Goal: Information Seeking & Learning: Check status

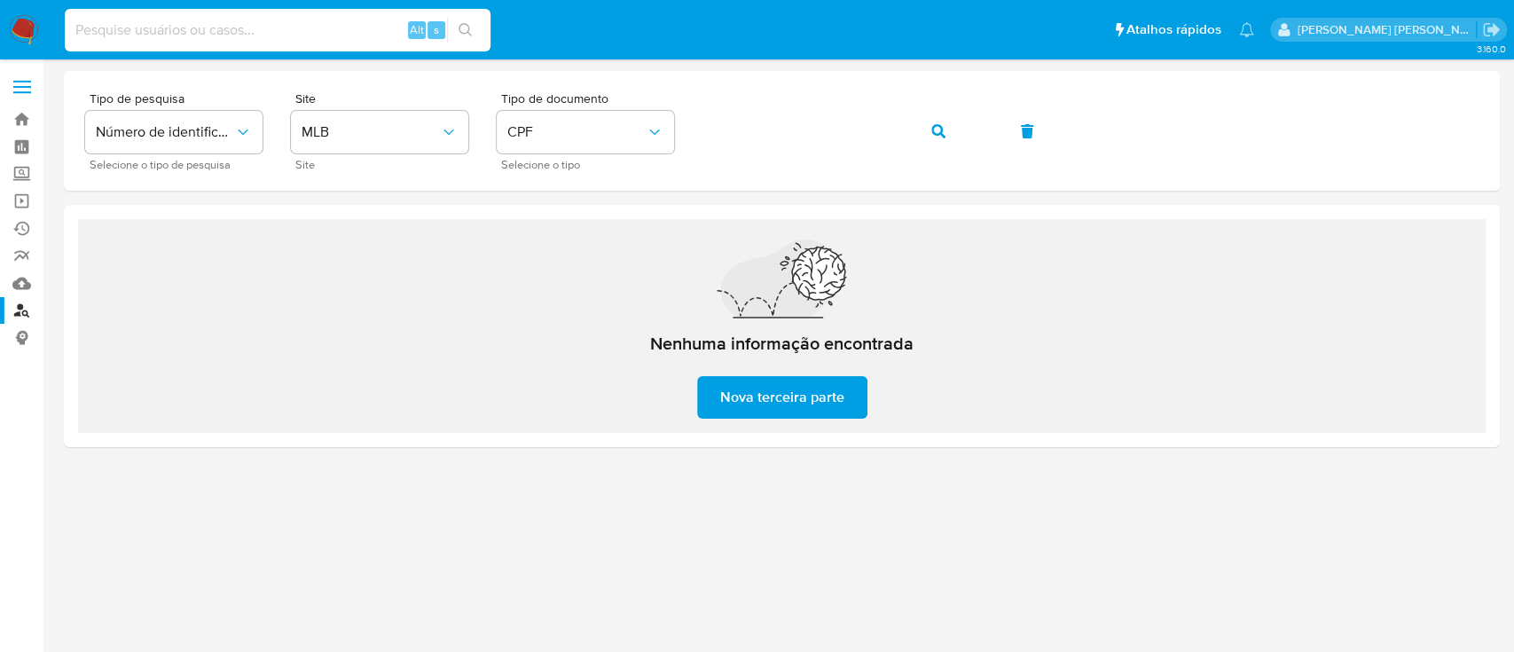
click at [301, 27] on input at bounding box center [278, 30] width 426 height 23
paste input "1996621424"
type input "1996621424"
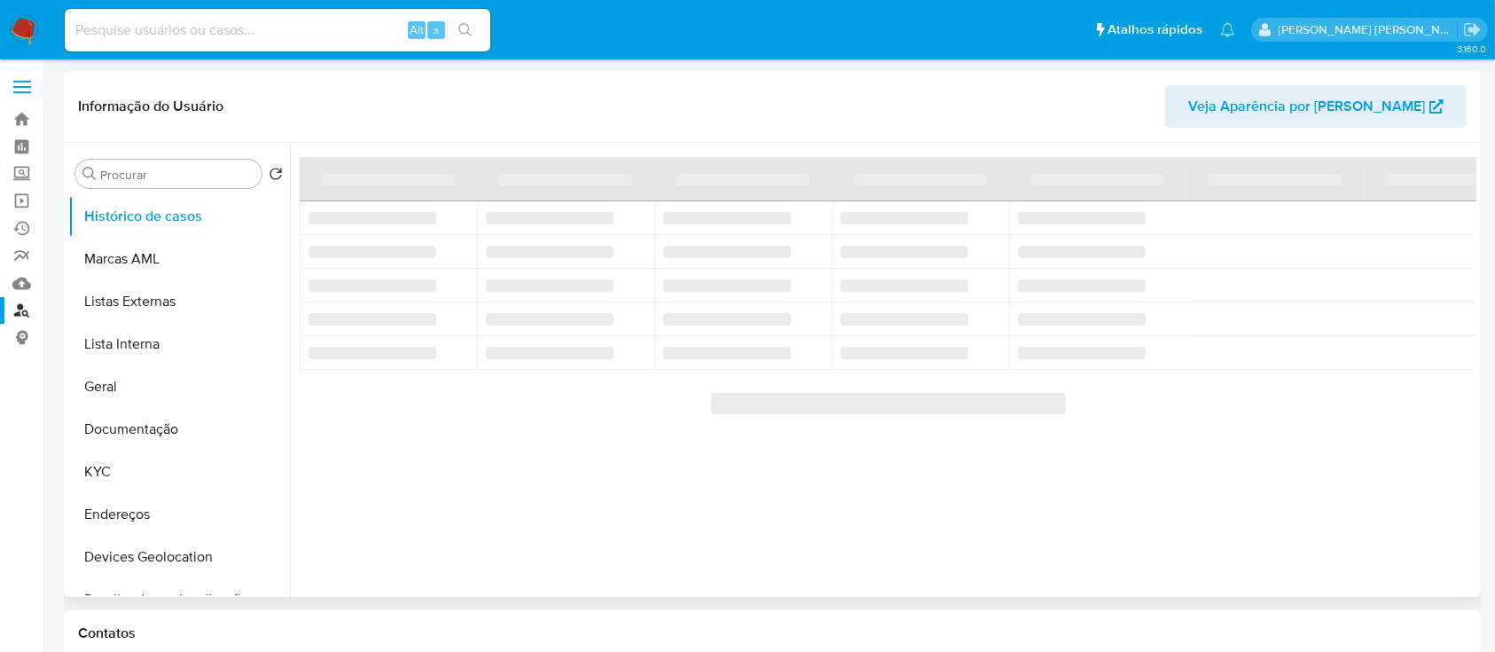
select select "10"
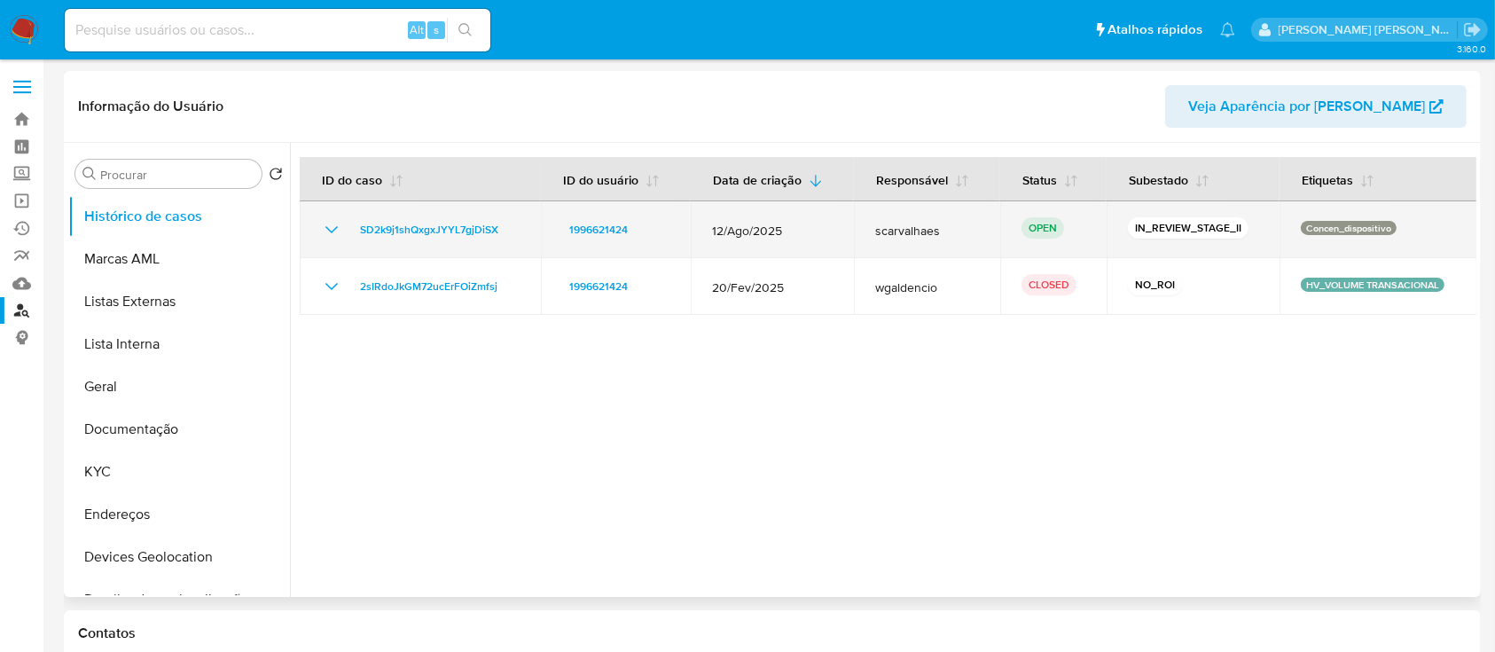
click at [326, 229] on icon "Mostrar/Ocultar" at bounding box center [331, 229] width 21 height 21
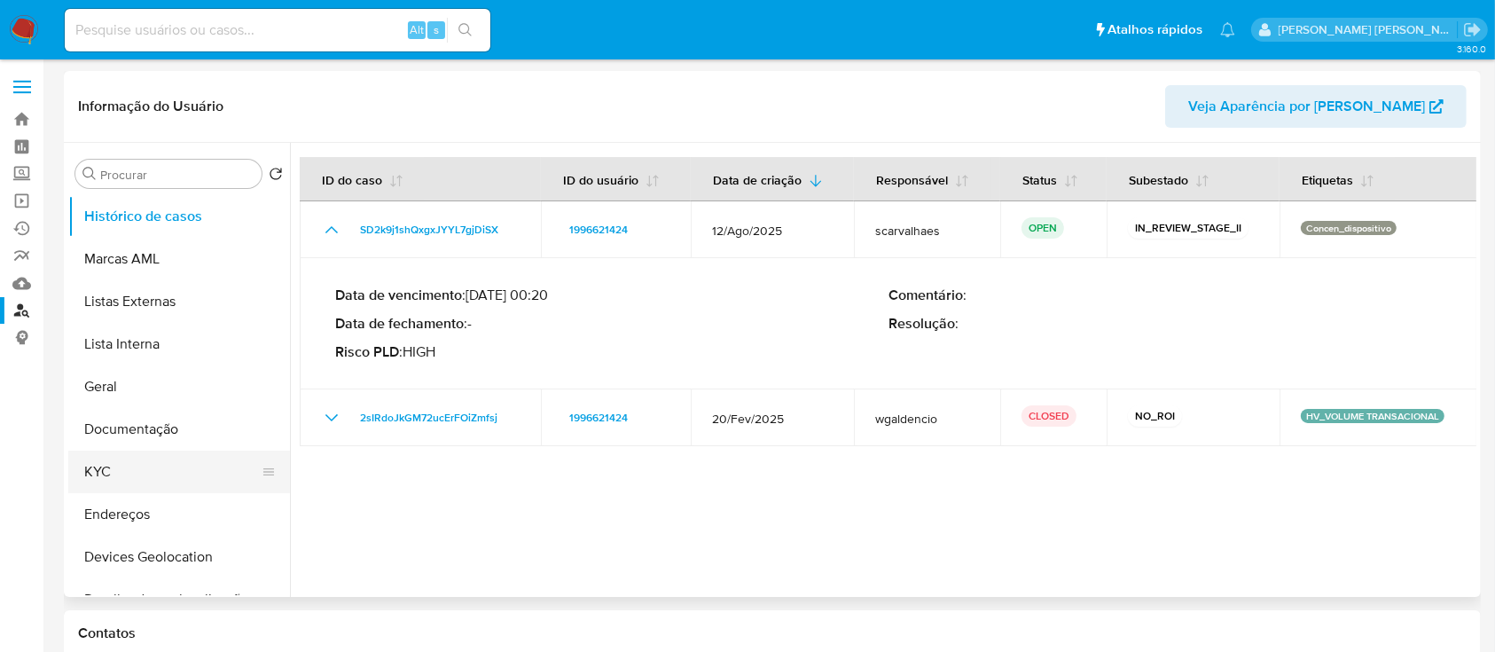
click at [140, 465] on button "KYC" at bounding box center [172, 472] width 208 height 43
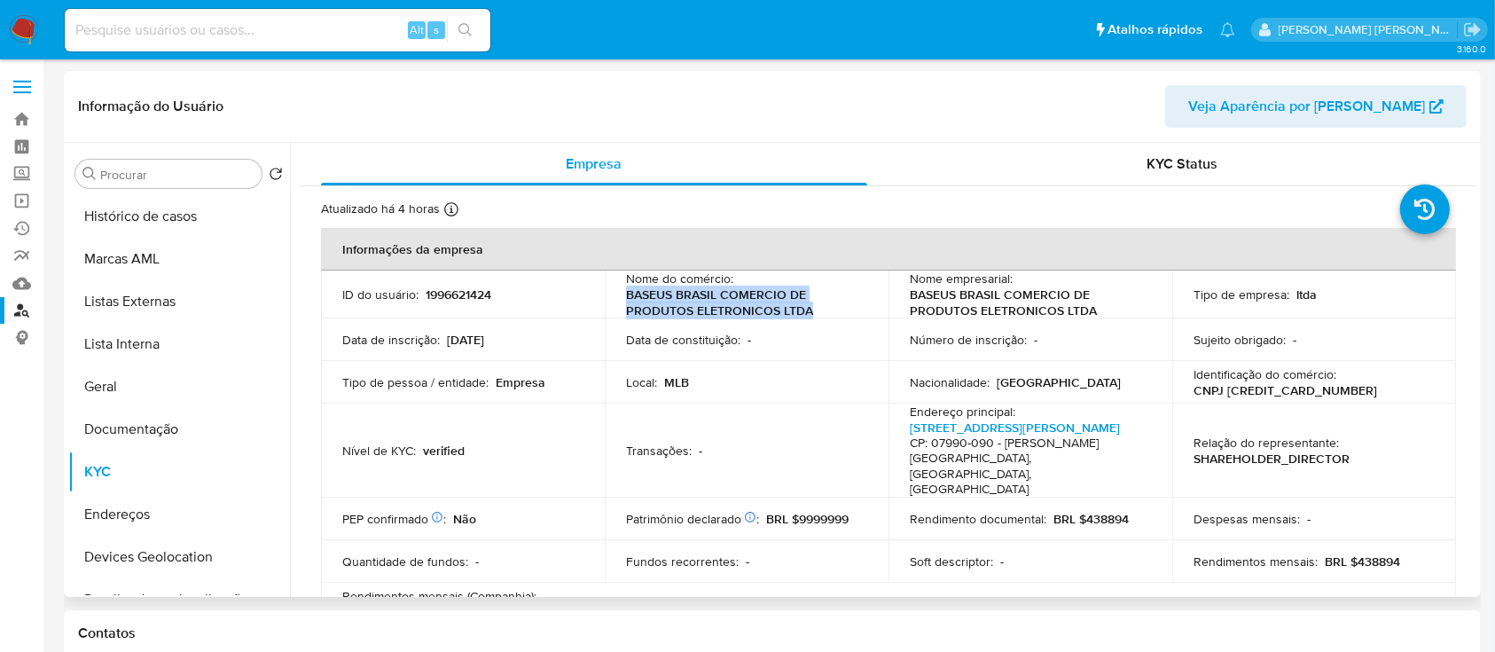
drag, startPoint x: 817, startPoint y: 310, endPoint x: 624, endPoint y: 298, distance: 192.9
click at [626, 298] on p "BASEUS BRASIL COMERCIO DE PRODUTOS ELETRONICOS LTDA" at bounding box center [743, 302] width 234 height 32
copy p "BASEUS BRASIL COMERCIO DE PRODUTOS ELETRONICOS LTDA"
drag, startPoint x: 1338, startPoint y: 394, endPoint x: 1222, endPoint y: 391, distance: 115.3
click at [1222, 391] on div "Identificação do comércio : CNPJ [CREDIT_CARD_NUMBER]" at bounding box center [1314, 382] width 241 height 32
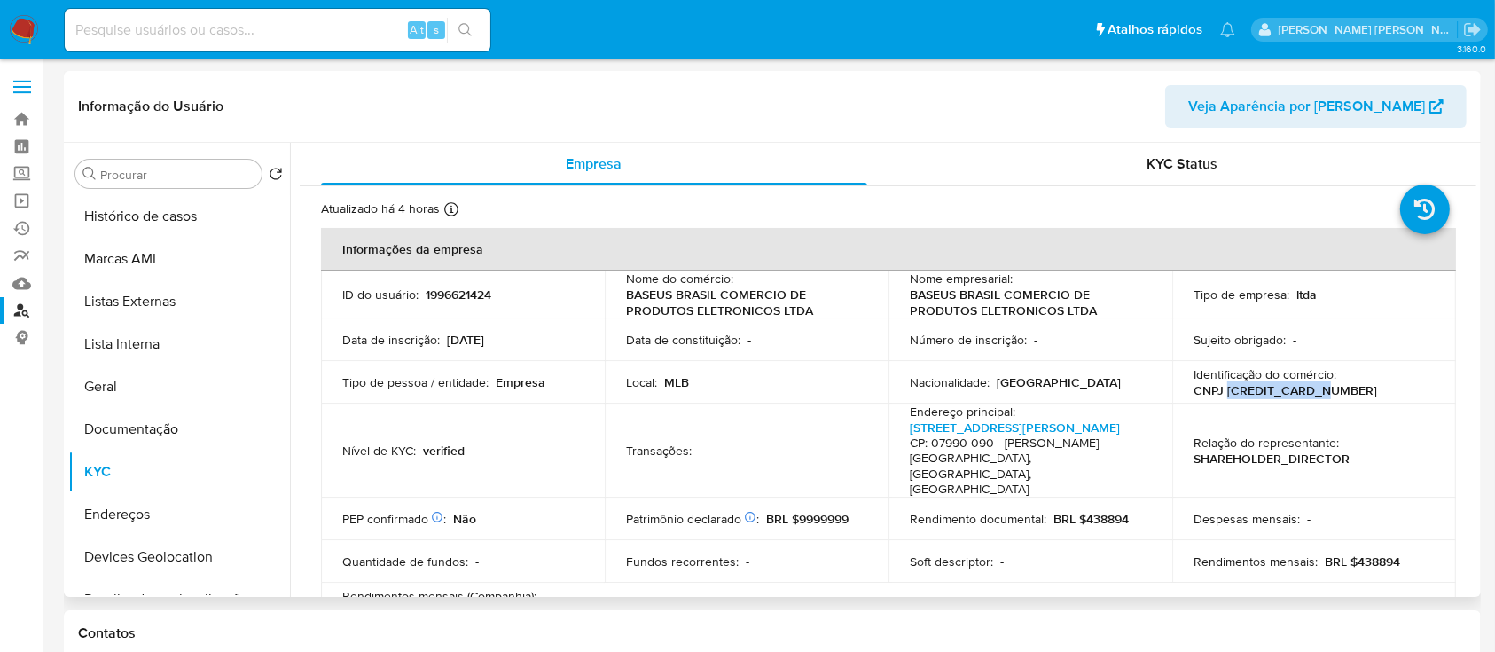
copy p "[CREDIT_CARD_NUMBER]"
click at [343, 29] on input at bounding box center [278, 30] width 426 height 23
paste input "2366740332"
type input "2366740332"
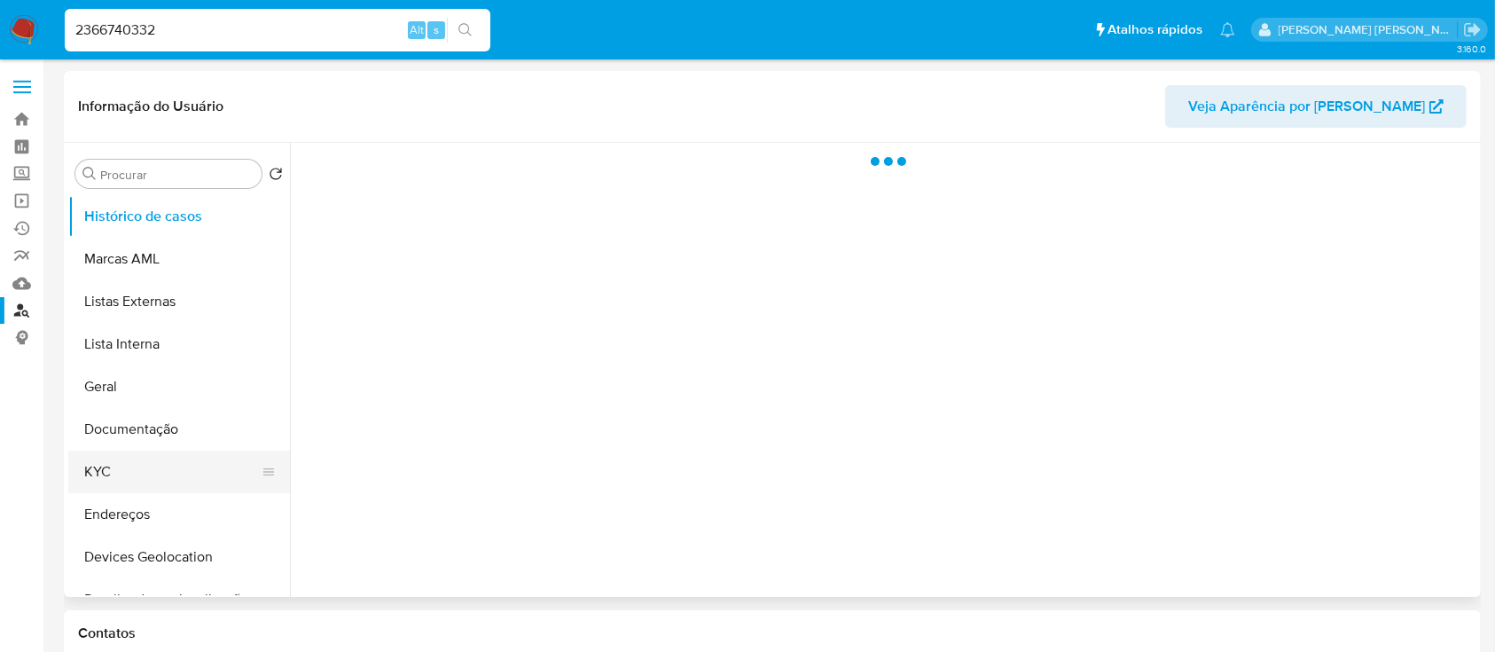
select select "10"
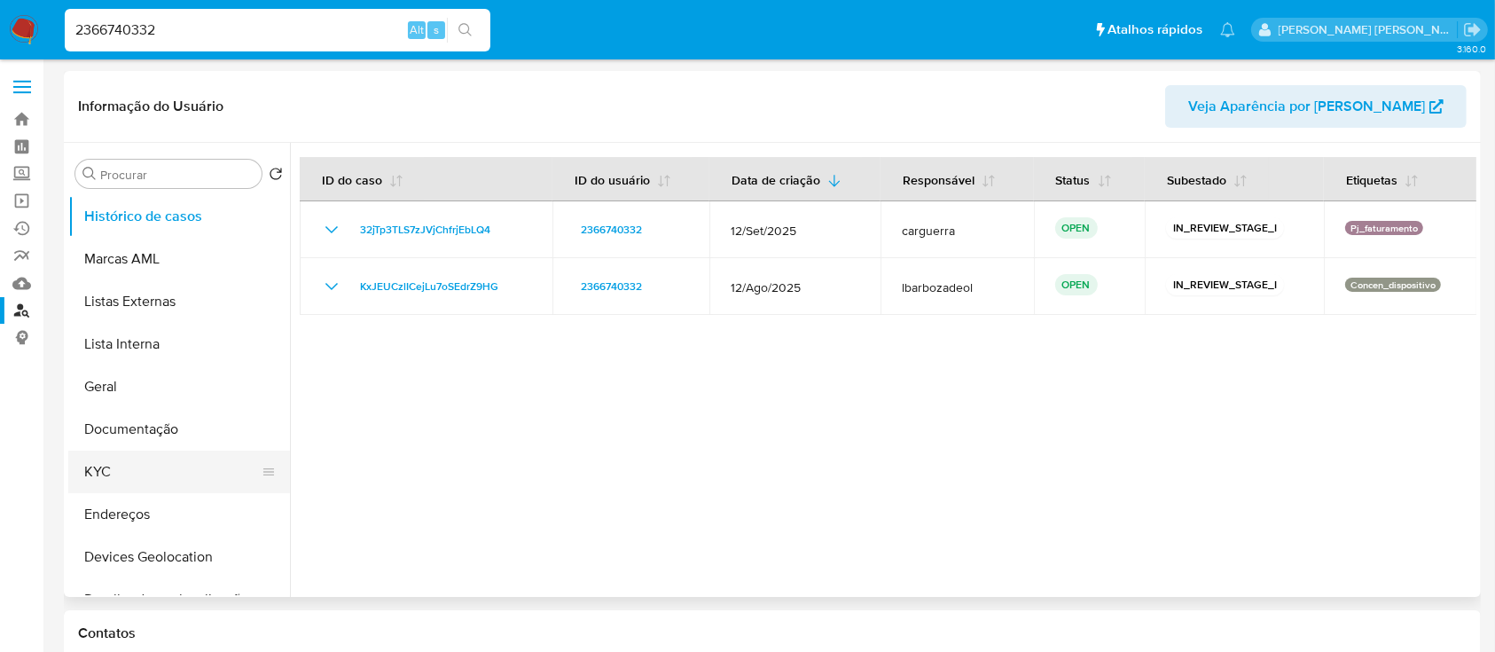
click at [121, 472] on button "KYC" at bounding box center [172, 472] width 208 height 43
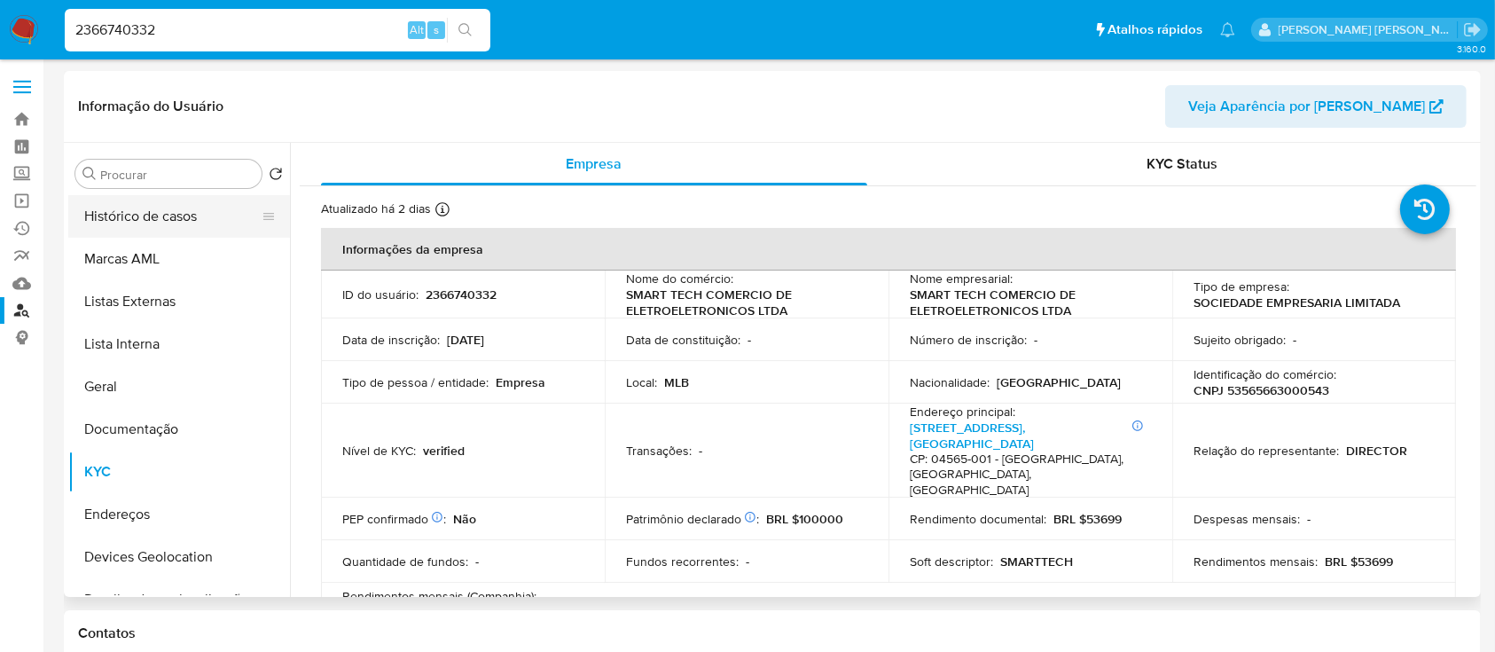
click at [150, 224] on button "Histórico de casos" at bounding box center [172, 216] width 208 height 43
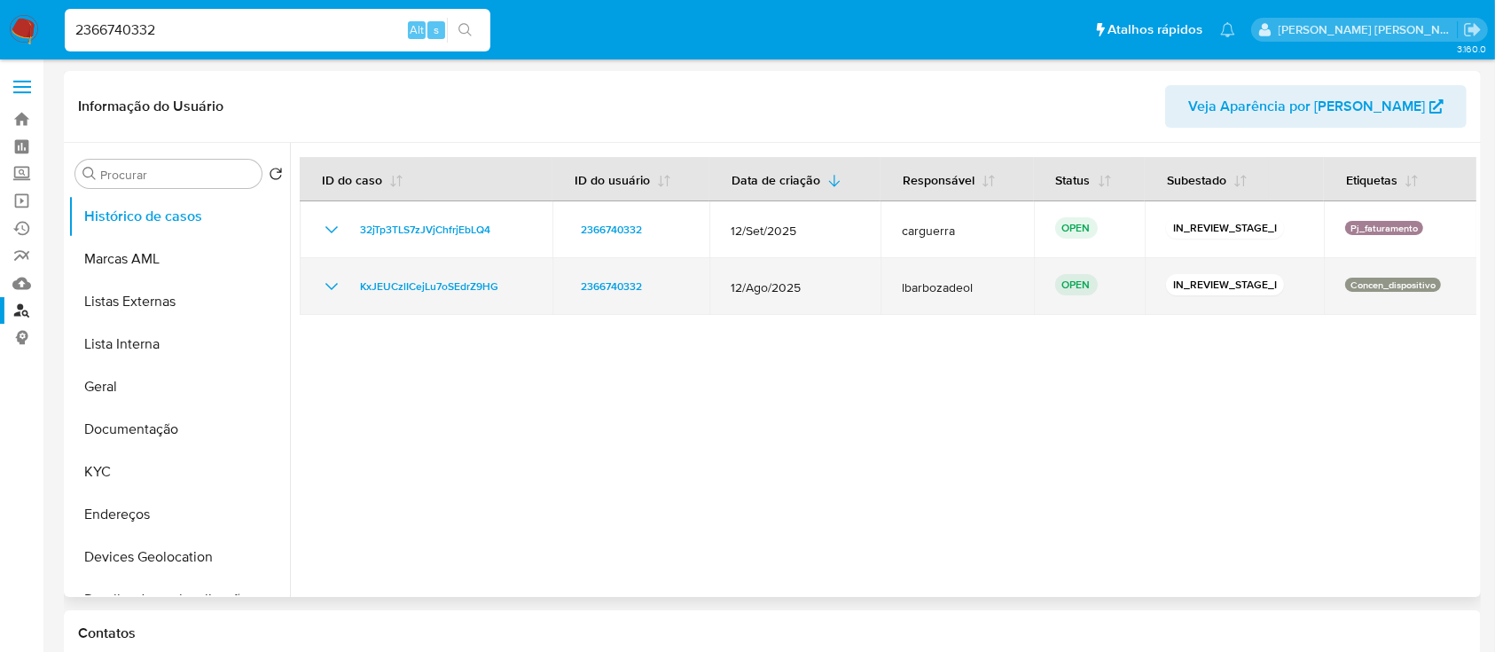
click at [321, 286] on icon "Mostrar/Ocultar" at bounding box center [331, 286] width 21 height 21
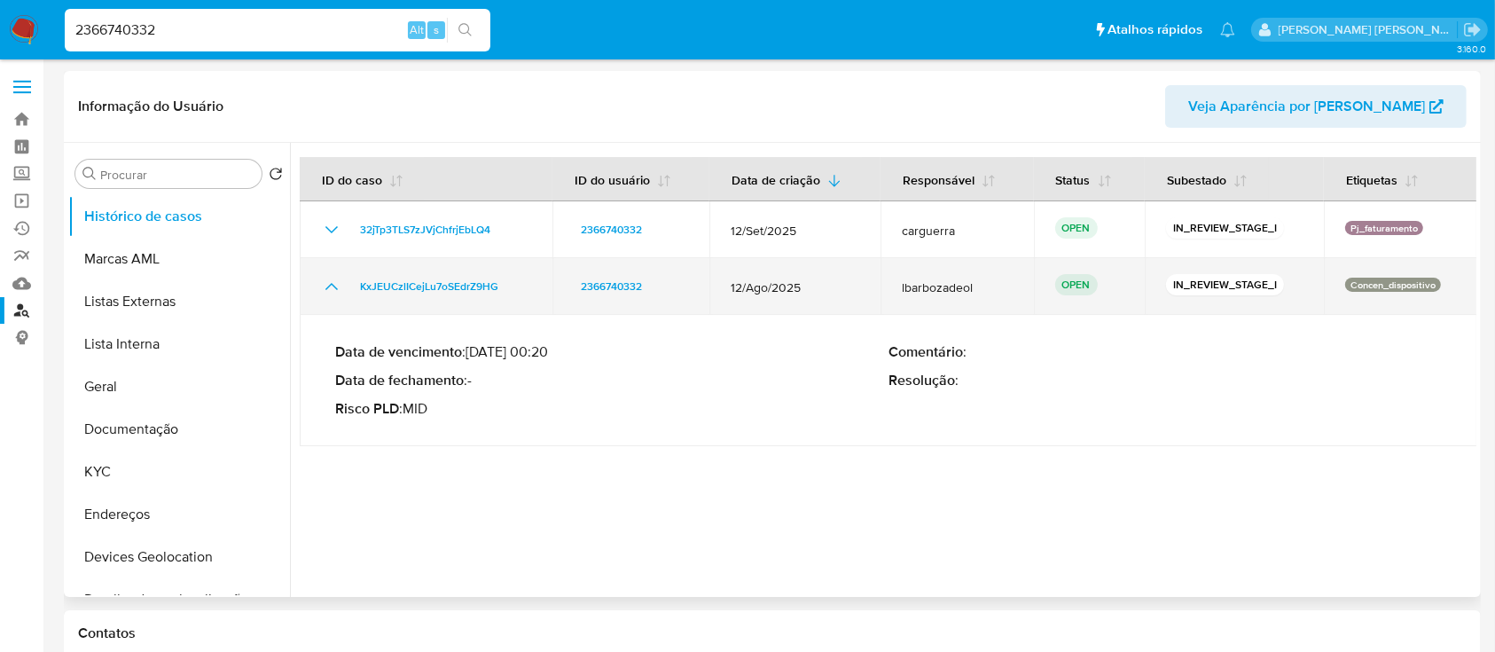
click at [325, 286] on icon "Mostrar/Ocultar" at bounding box center [331, 286] width 21 height 21
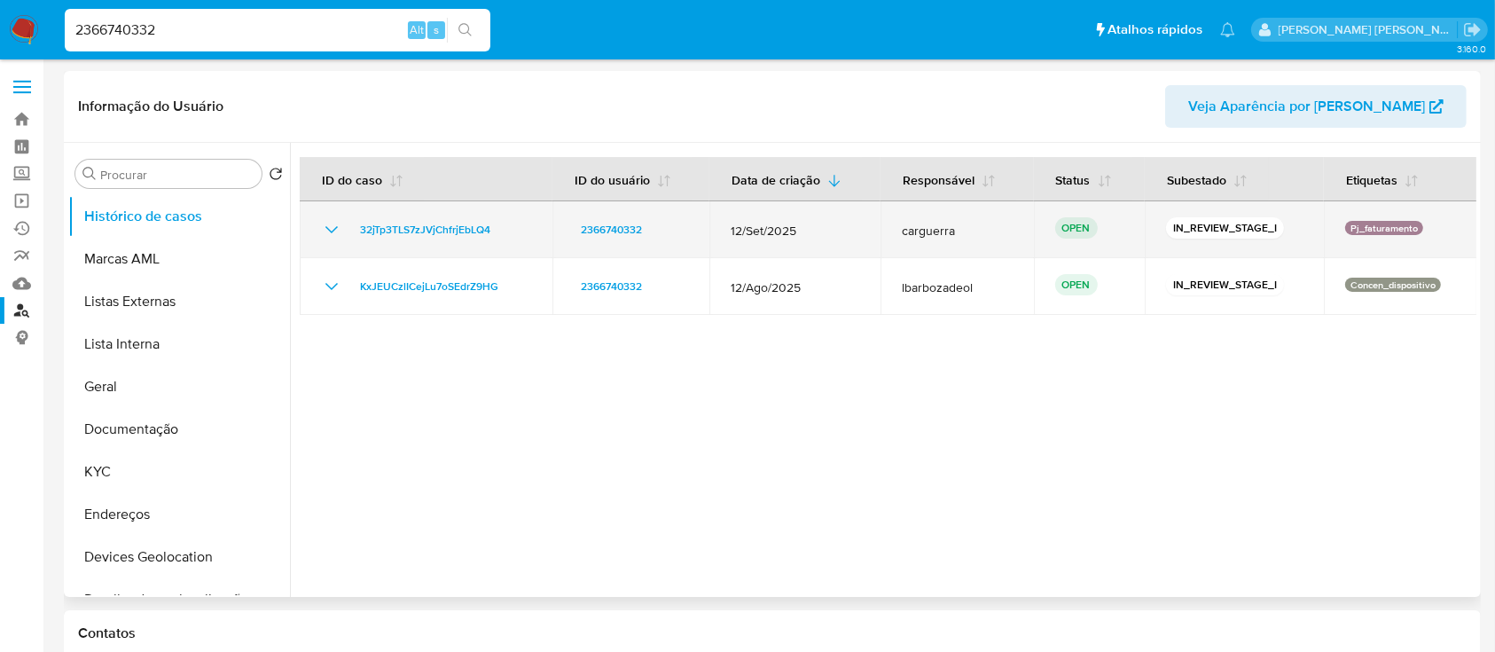
click at [329, 230] on icon "Mostrar/Ocultar" at bounding box center [332, 229] width 12 height 7
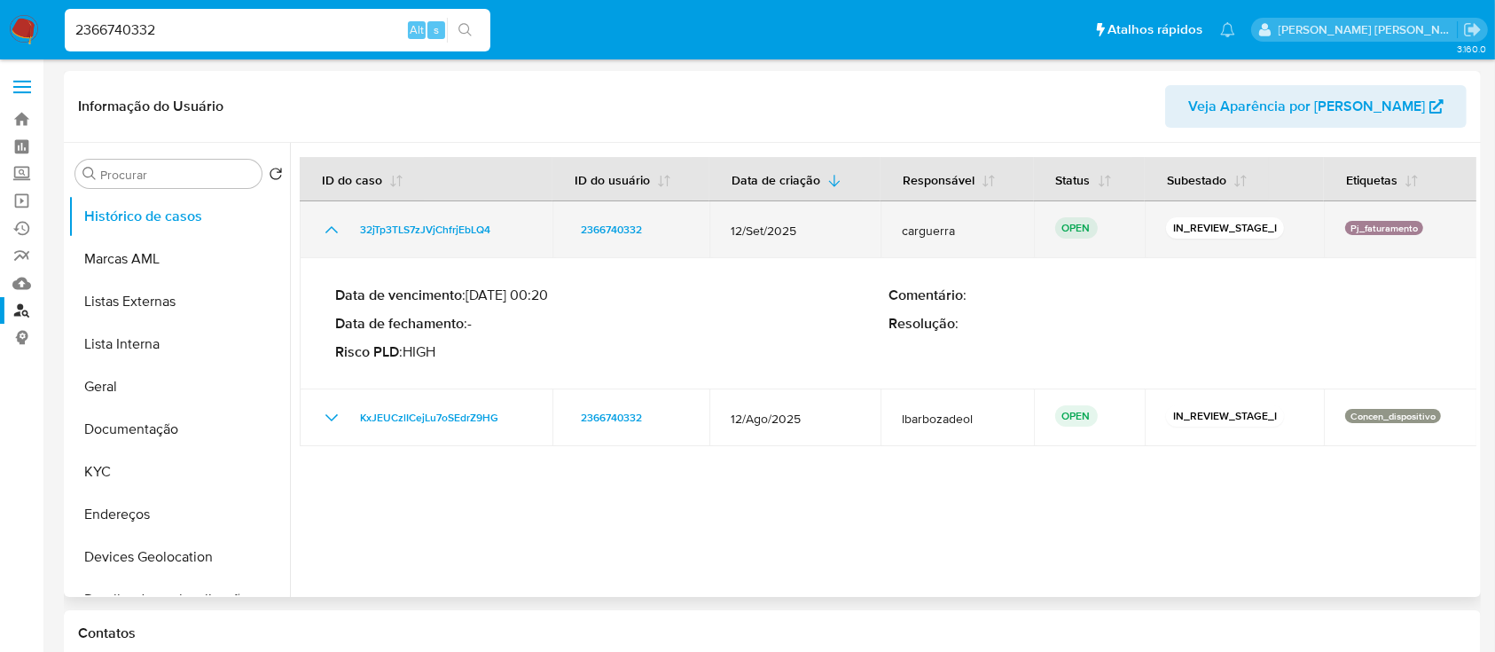
click at [329, 230] on icon "Mostrar/Ocultar" at bounding box center [332, 229] width 12 height 7
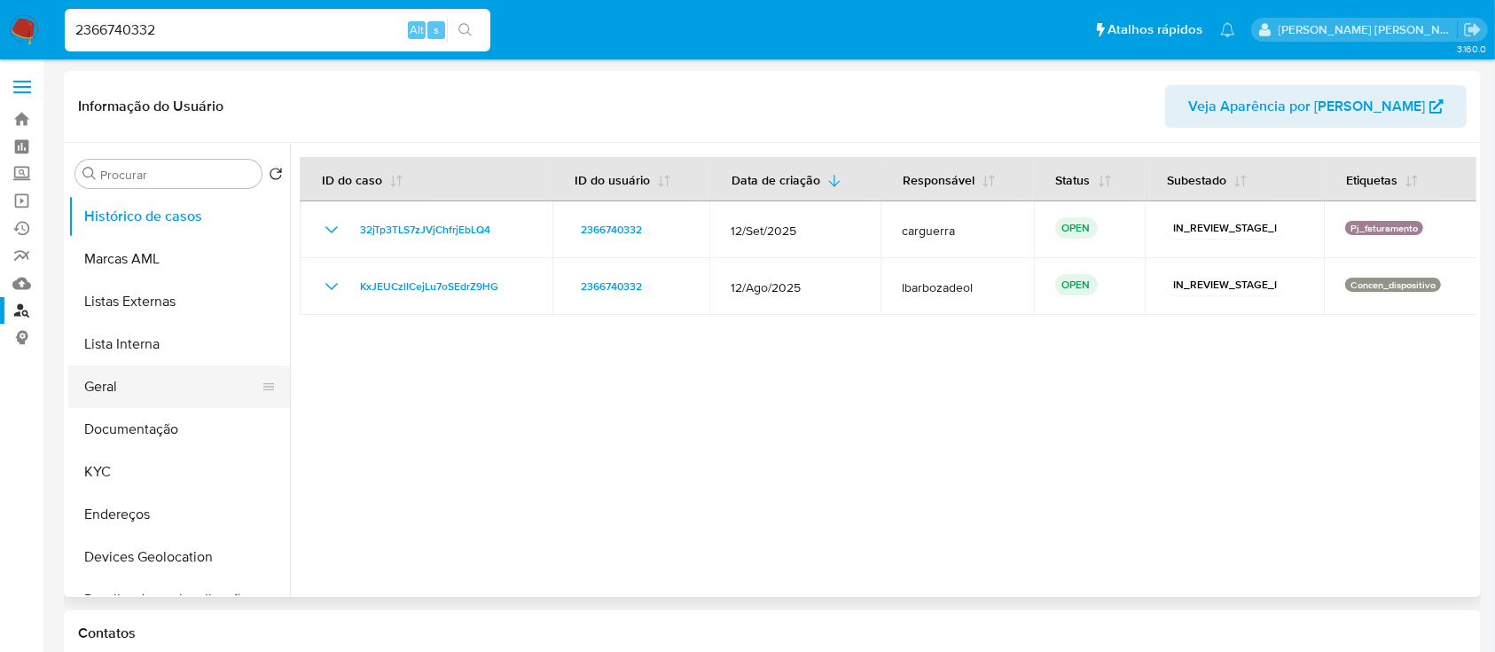
click at [183, 373] on button "Geral" at bounding box center [172, 386] width 208 height 43
